Goal: Task Accomplishment & Management: Use online tool/utility

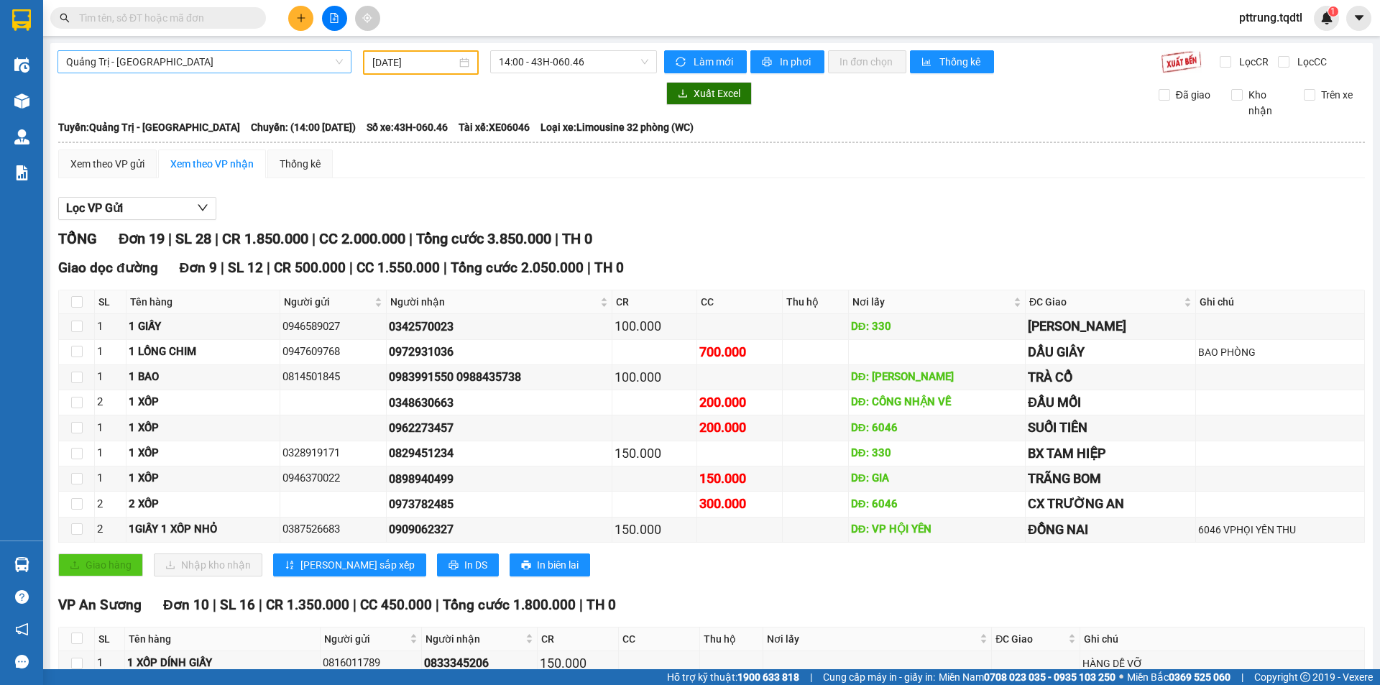
click at [204, 70] on span "Quảng Trị - [GEOGRAPHIC_DATA]" at bounding box center [204, 62] width 277 height 22
click at [204, 57] on span "Quảng Trị - [GEOGRAPHIC_DATA]" at bounding box center [204, 62] width 277 height 22
click at [141, 80] on div "[GEOGRAPHIC_DATA] - [GEOGRAPHIC_DATA] [GEOGRAPHIC_DATA] - [GEOGRAPHIC_DATA] [DA…" at bounding box center [711, 505] width 1322 height 925
click at [136, 60] on span "Quảng Trị - [GEOGRAPHIC_DATA]" at bounding box center [204, 62] width 277 height 22
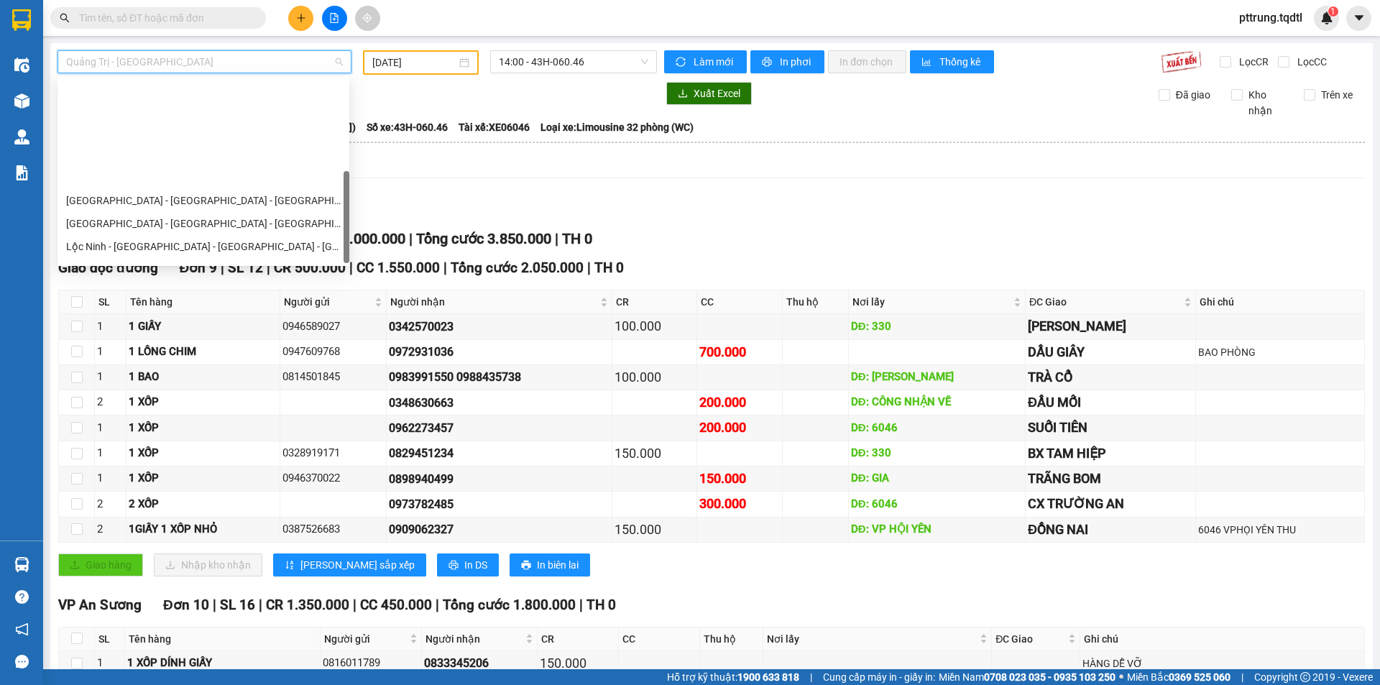
scroll to position [253, 0]
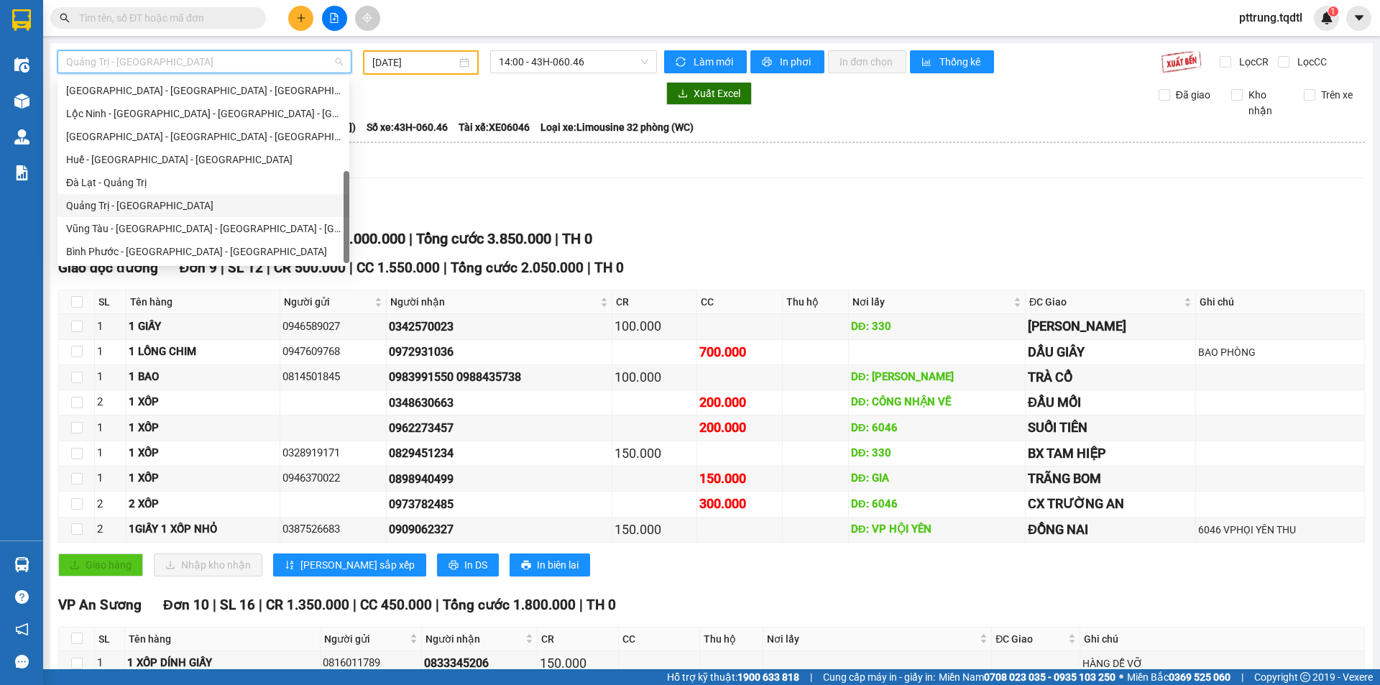
click at [147, 204] on div "Quảng Trị - [GEOGRAPHIC_DATA]" at bounding box center [203, 206] width 274 height 16
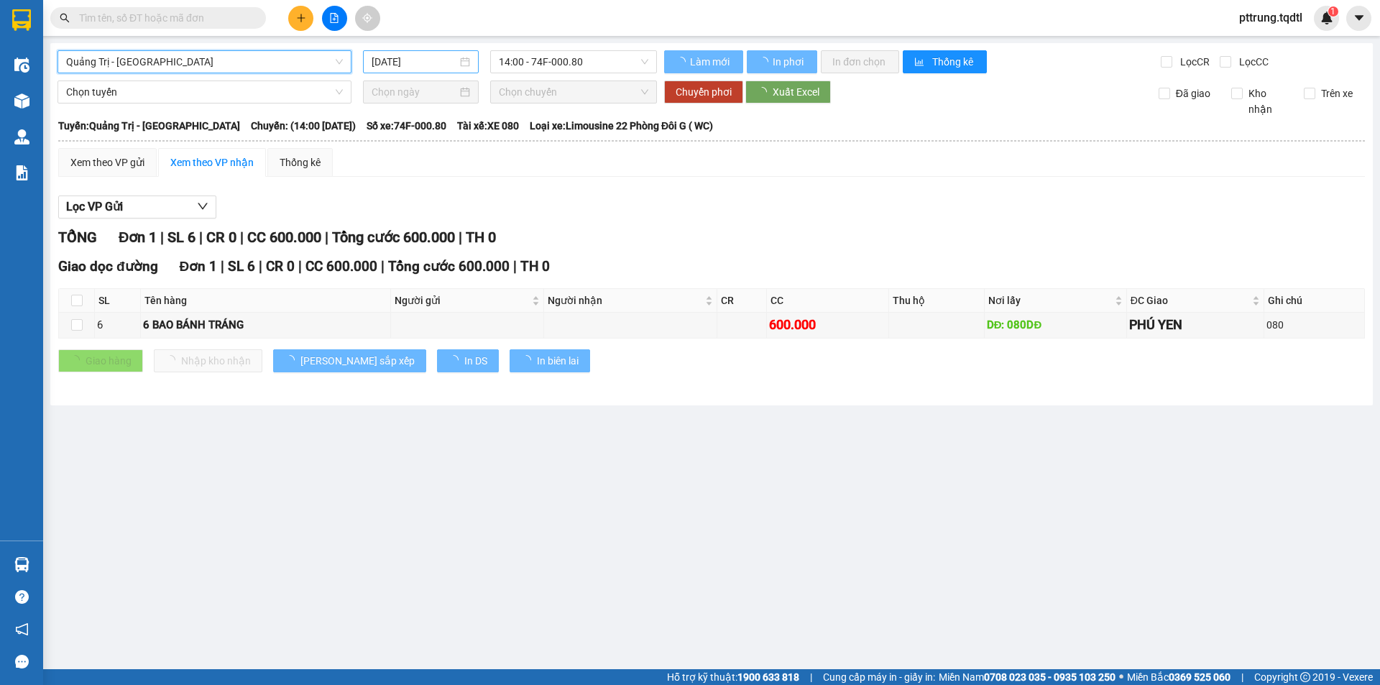
click at [407, 57] on input "[DATE]" at bounding box center [414, 62] width 86 height 16
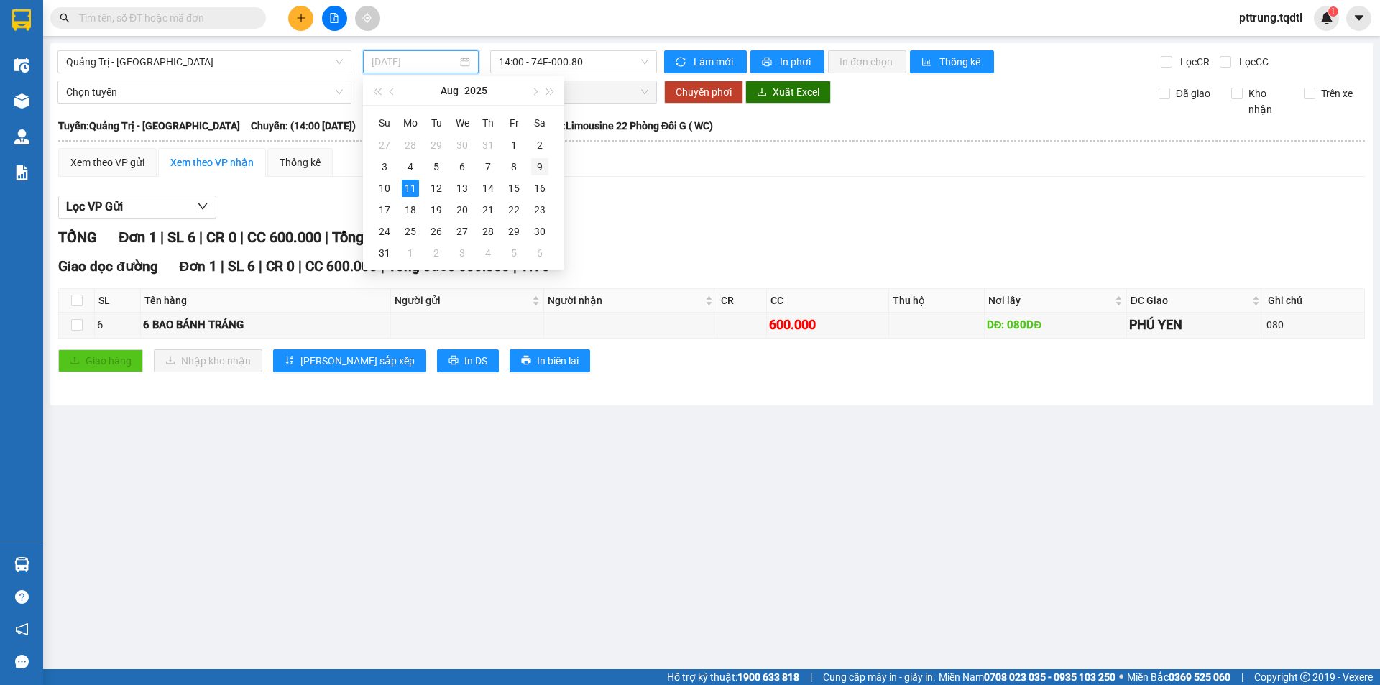
click at [540, 169] on div "9" at bounding box center [539, 166] width 17 height 17
type input "[DATE]"
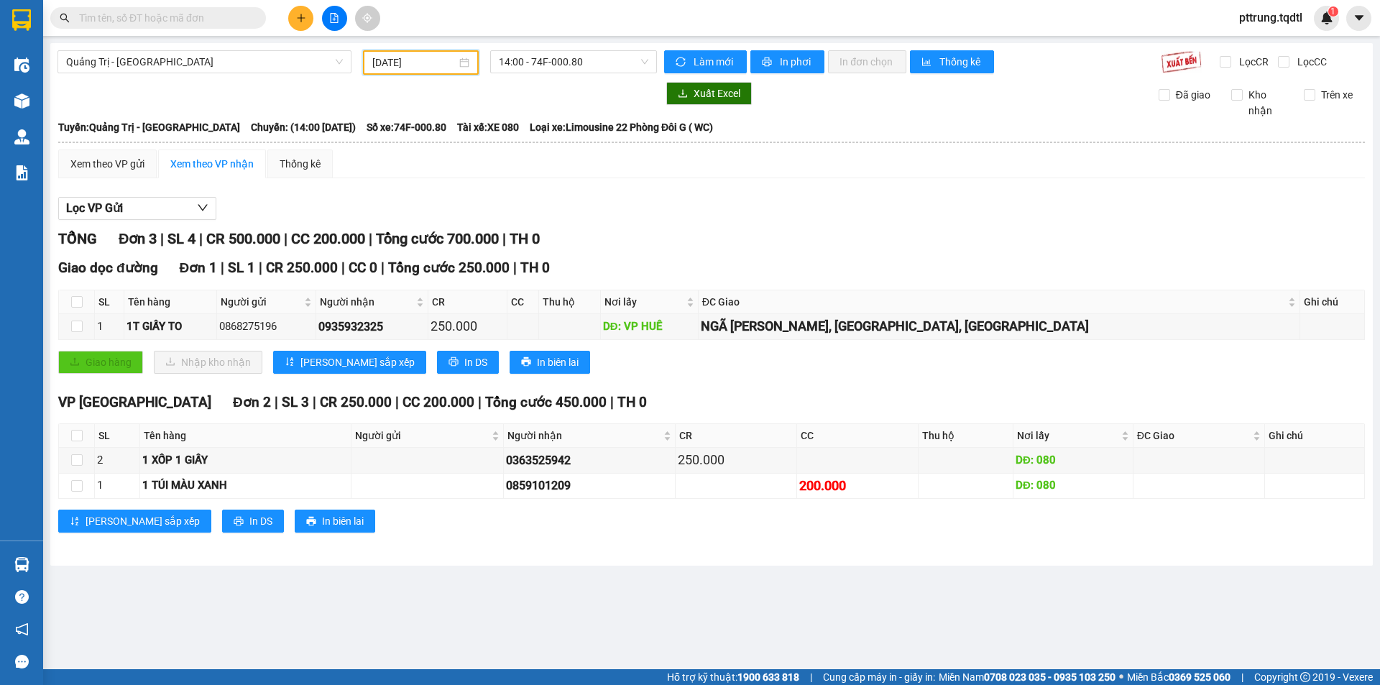
click at [559, 74] on div "14:00 - 74F-000.80" at bounding box center [573, 62] width 178 height 24
click at [564, 61] on span "14:00 - 74F-000.80" at bounding box center [573, 62] width 149 height 22
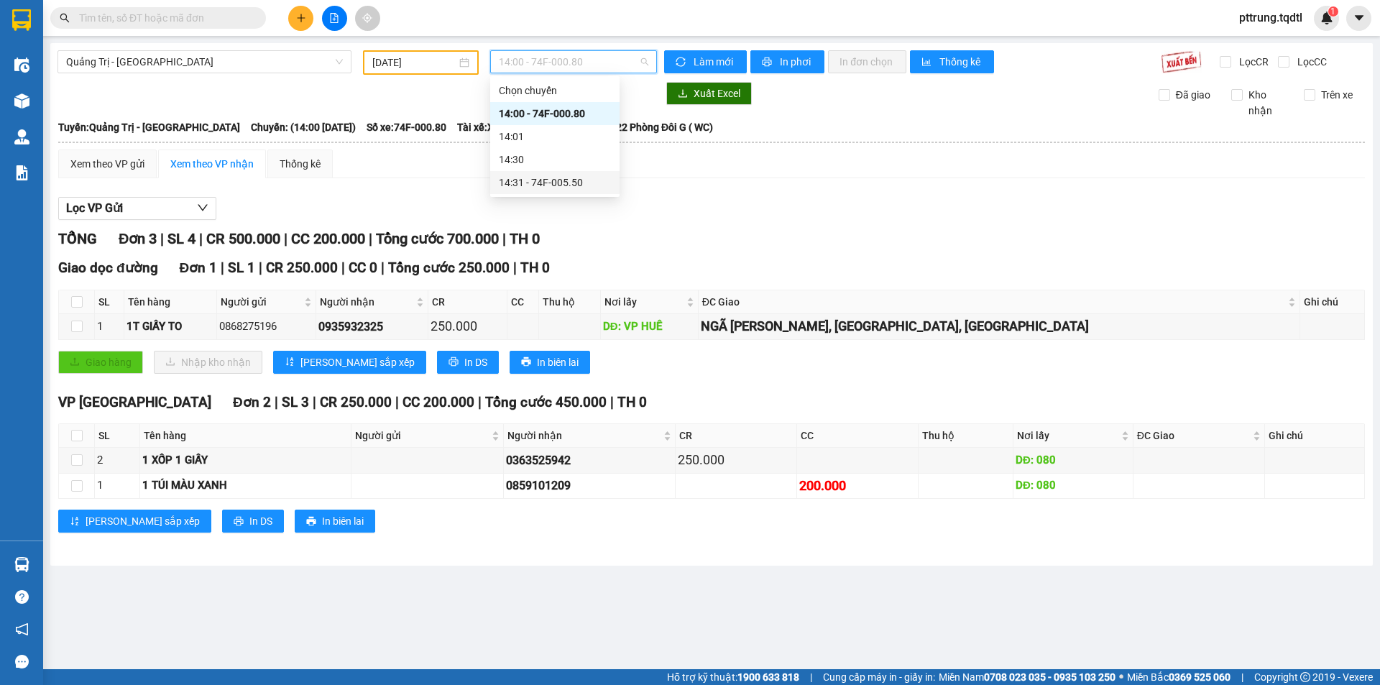
click at [569, 185] on div "14:31 - 74F-005.50" at bounding box center [555, 183] width 112 height 16
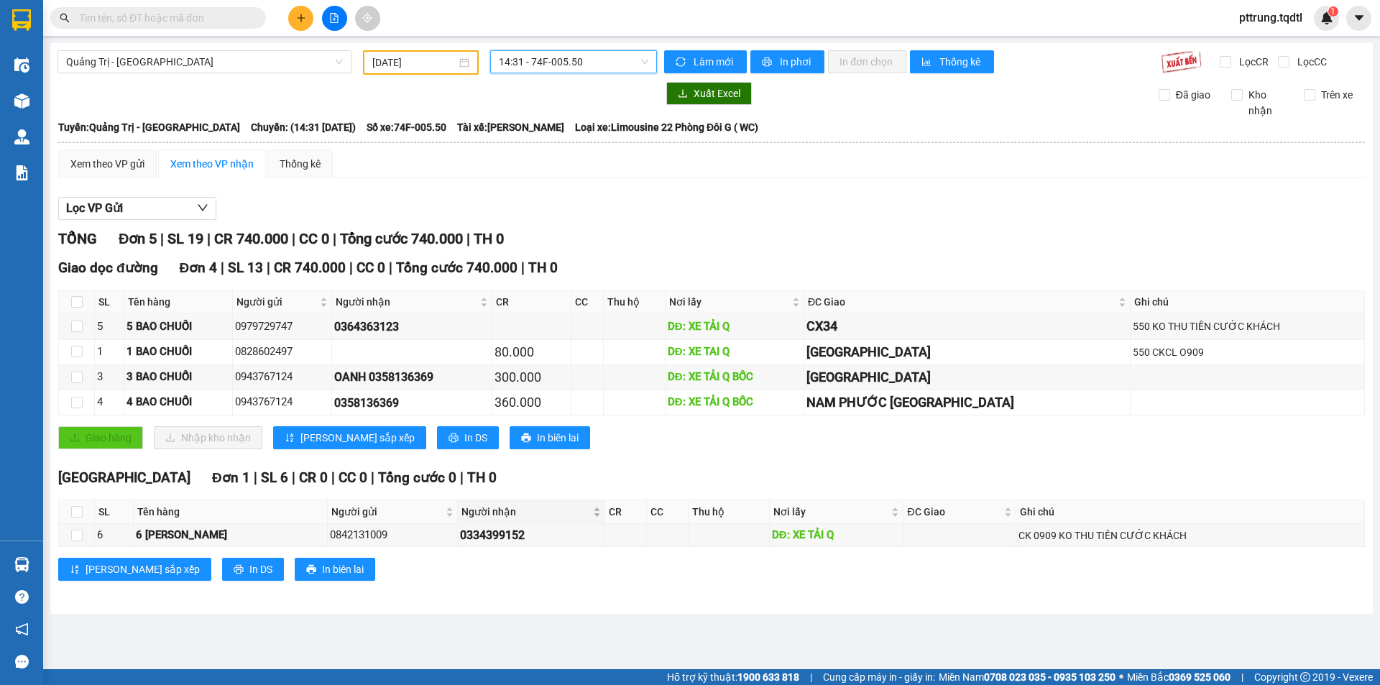
click at [532, 516] on span "Người nhận" at bounding box center [525, 512] width 129 height 16
